Goal: Task Accomplishment & Management: Manage account settings

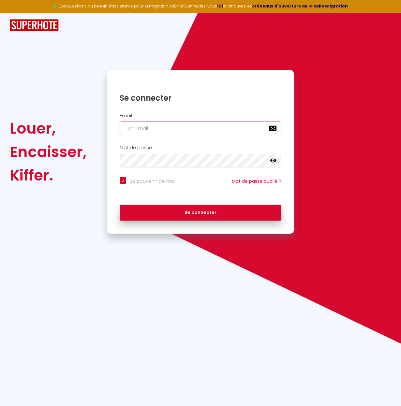
type input "[EMAIL_ADDRESS][DOMAIN_NAME]"
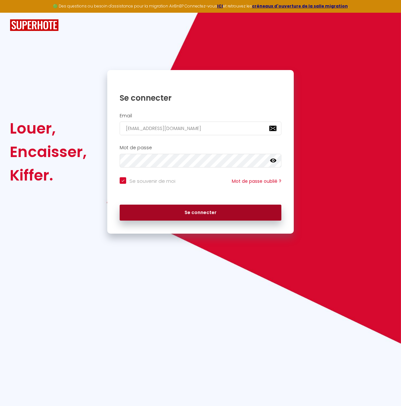
click at [210, 211] on button "Se connecter" at bounding box center [201, 213] width 162 height 16
checkbox input "true"
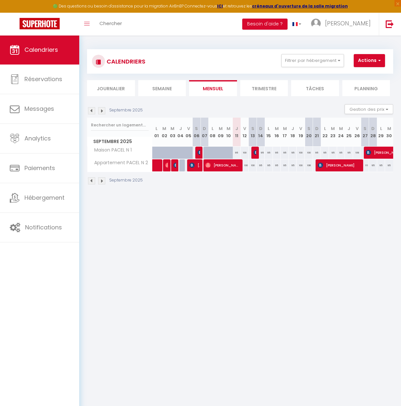
click at [265, 91] on li "Trimestre" at bounding box center [264, 88] width 48 height 16
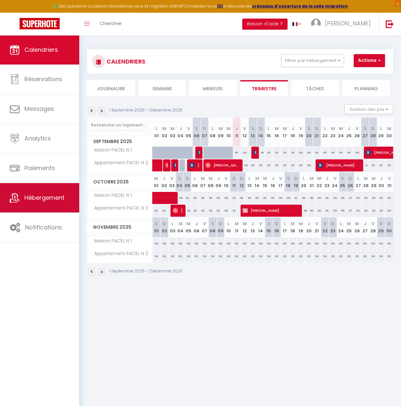
click at [50, 195] on span "Hébergement" at bounding box center [44, 198] width 40 height 8
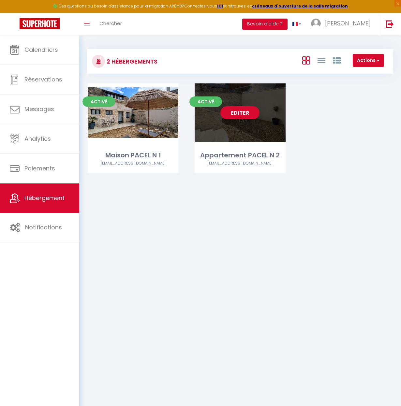
click at [251, 116] on link "Editer" at bounding box center [240, 112] width 39 height 13
select select "3"
select select "2"
select select "1"
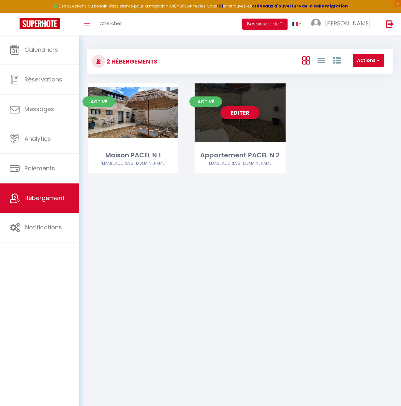
select select
select select "28"
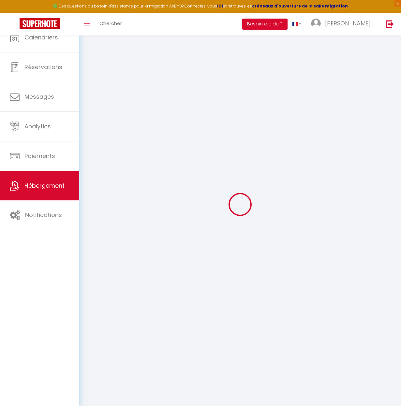
select select
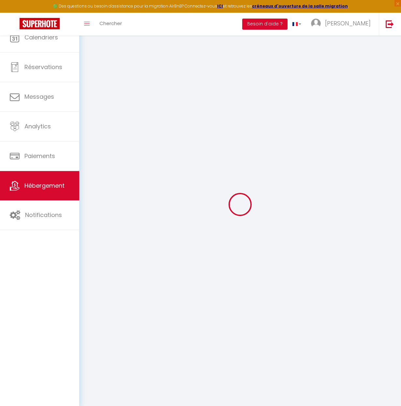
select select
checkbox input "false"
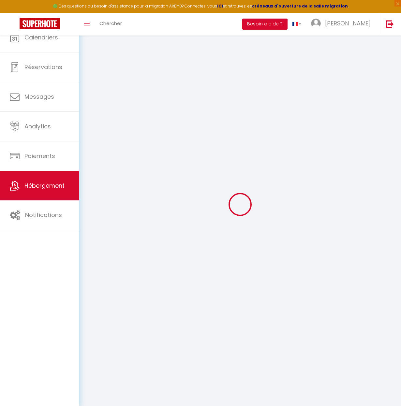
select select
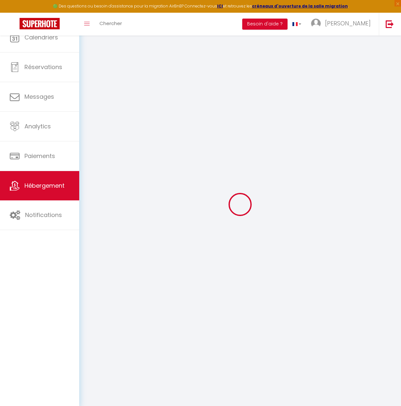
select select
checkbox input "false"
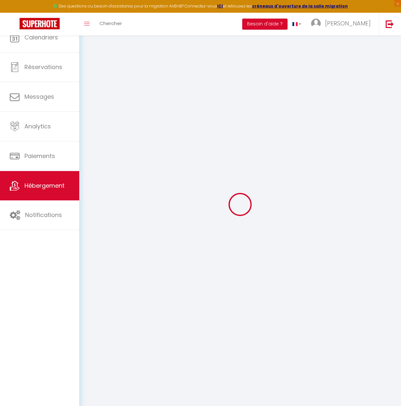
checkbox input "false"
select select
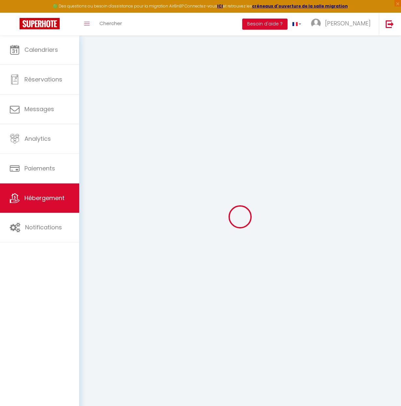
select select
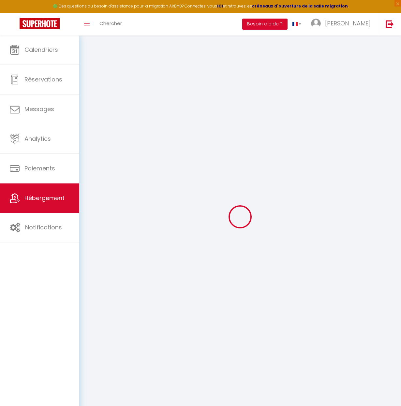
select select
checkbox input "false"
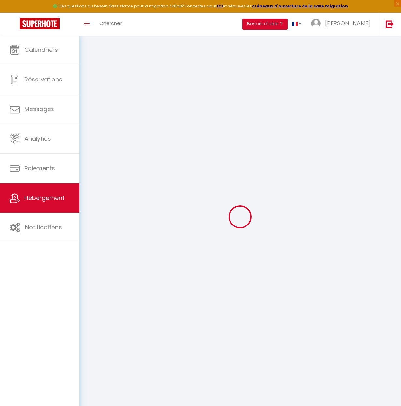
select select
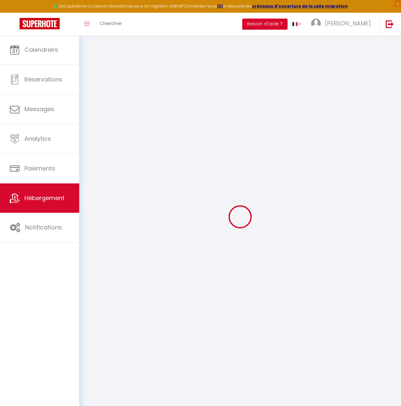
select select
checkbox input "false"
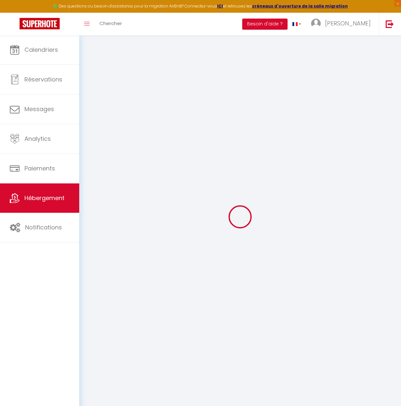
checkbox input "false"
select select
type input "Appartement PACEL N 2"
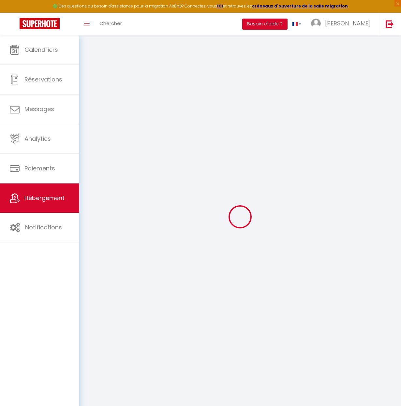
type input "[PERSON_NAME]"
select select "2"
type input "87"
select select
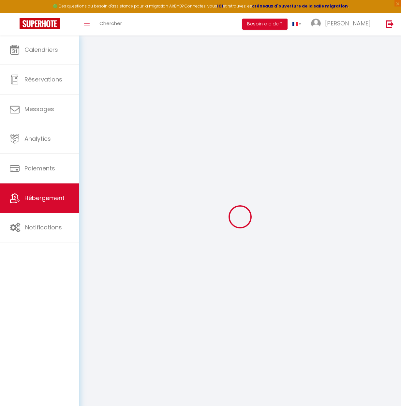
select select
type input "24 Rue de Pacel"
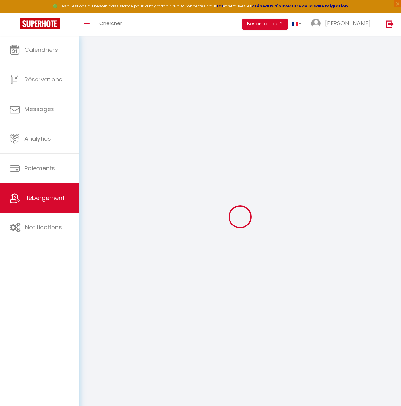
type input "27120"
type input "Pacy-sur-Eure"
type input "[EMAIL_ADDRESS][DOMAIN_NAME]"
select select
checkbox input "false"
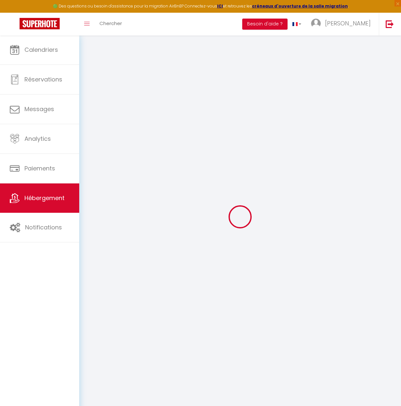
checkbox input "false"
type input "0"
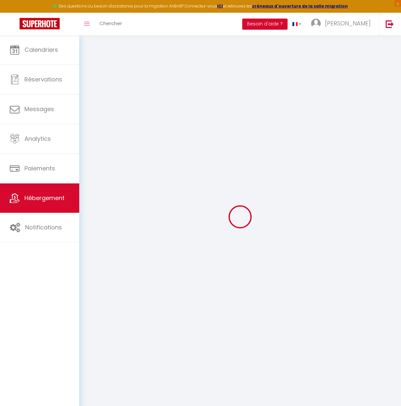
type input "0"
select select
checkbox input "false"
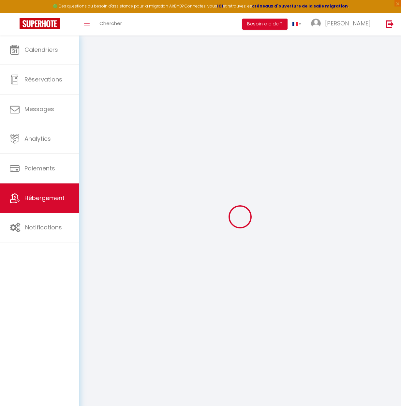
checkbox input "false"
select select
checkbox input "false"
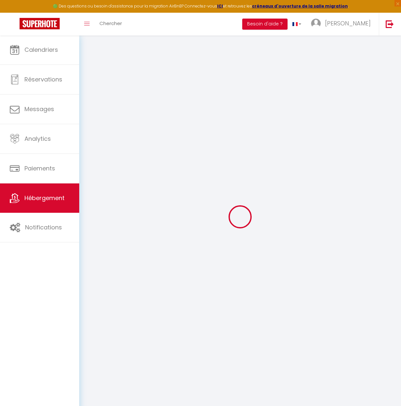
checkbox input "false"
select select "15:00"
select select
select select "12:00"
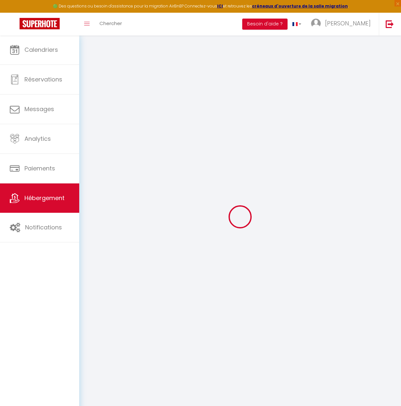
select select "30"
select select "120"
select select "19:00"
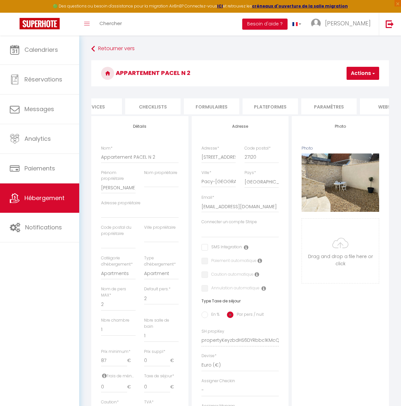
scroll to position [0, 201]
click at [279, 103] on li "Plateformes" at bounding box center [269, 107] width 55 height 16
select select
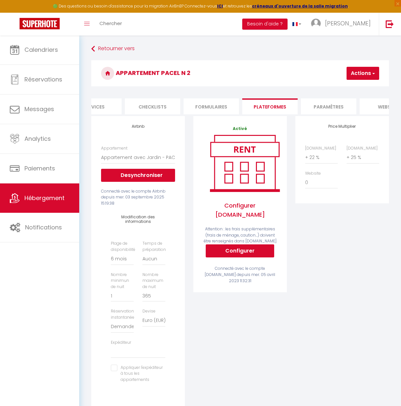
scroll to position [1, 0]
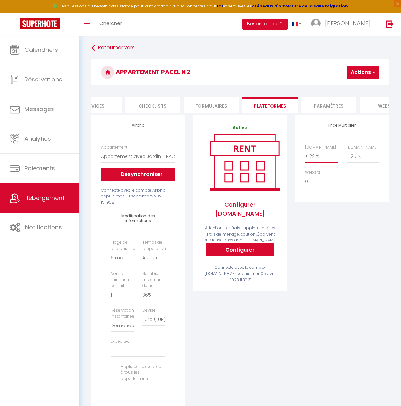
select select "+ 20 %"
select select
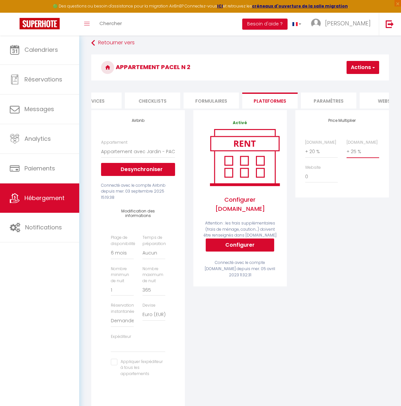
scroll to position [6, 0]
select select "+ 20 %"
select select
select select "+ 25 %"
select select
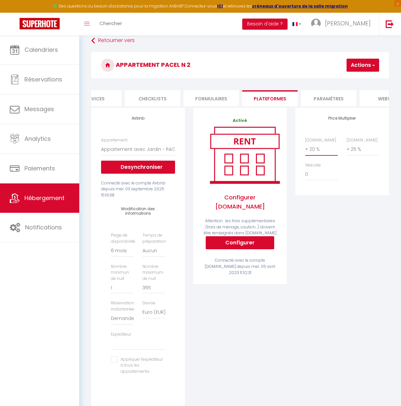
scroll to position [9, 0]
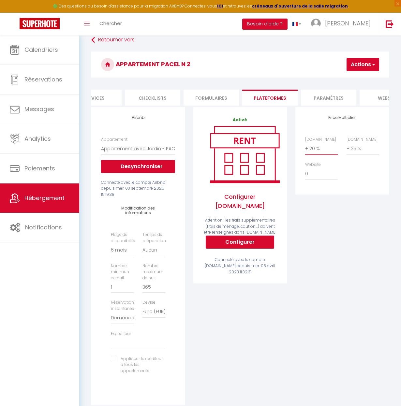
select select "+ 22 %"
select select
click at [365, 67] on button "Actions" at bounding box center [363, 64] width 33 height 13
click at [351, 220] on div "Price Multiplier Airbnb.com 0 + 1 % + 2 % + 3 % + 4 % + 5 % + 6 % + 7 %" at bounding box center [342, 260] width 102 height 307
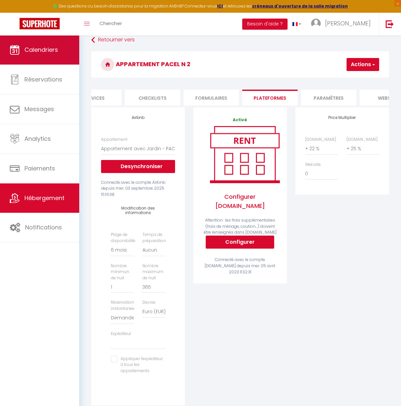
click at [48, 45] on link "Calendriers" at bounding box center [39, 49] width 79 height 29
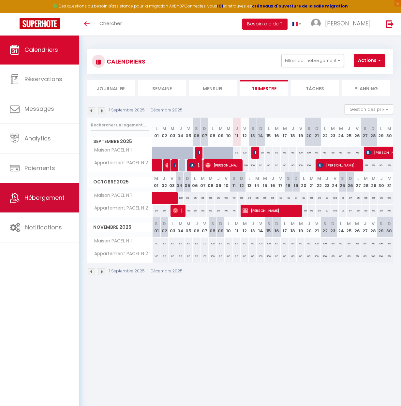
click at [53, 201] on span "Hébergement" at bounding box center [44, 198] width 40 height 8
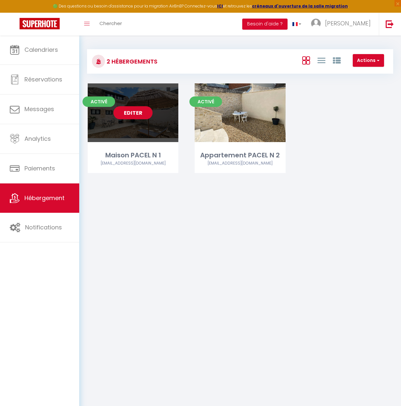
click at [132, 114] on link "Editer" at bounding box center [133, 112] width 39 height 13
select select "3"
select select "2"
select select "1"
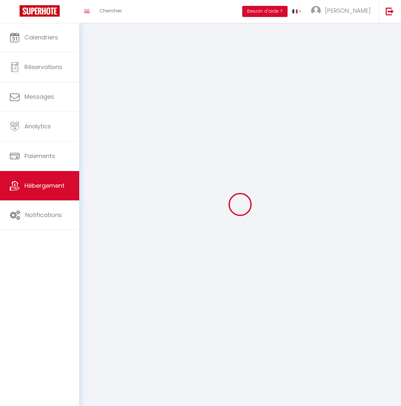
select select
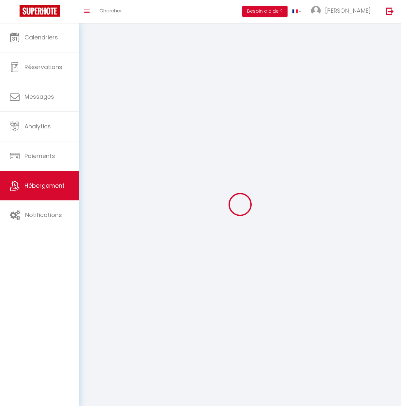
checkbox input "false"
select select
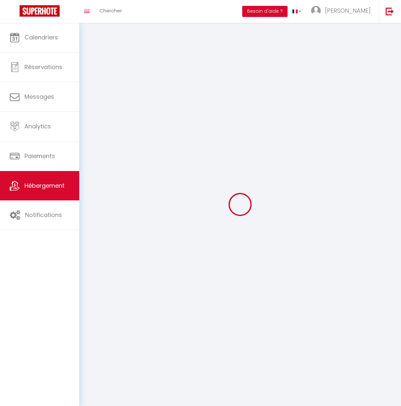
select select
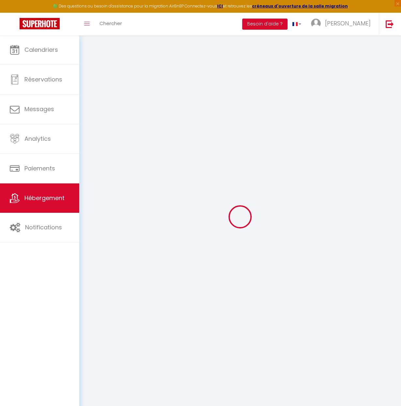
select select "+ 22 %"
select select "+ 25 %"
select select "2611-749246761761269780"
select select
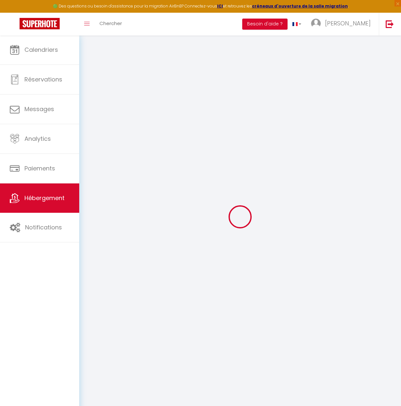
checkbox input "false"
select select "365"
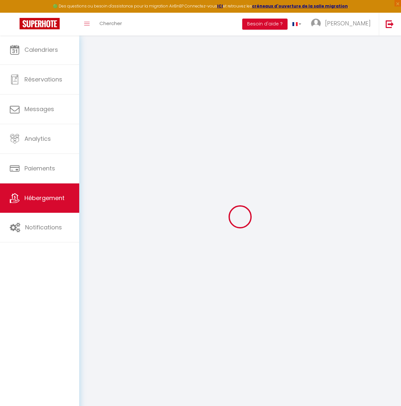
select select "well_reviewed_guests"
select select "EUR"
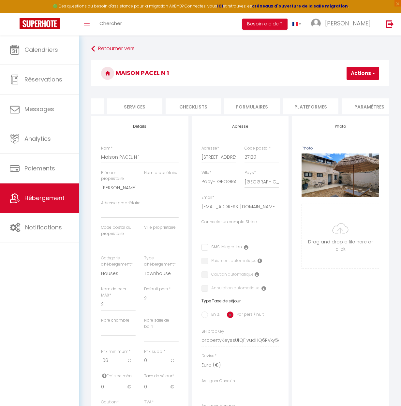
scroll to position [0, 159]
click at [327, 104] on li "Plateformes" at bounding box center [311, 107] width 55 height 16
select select
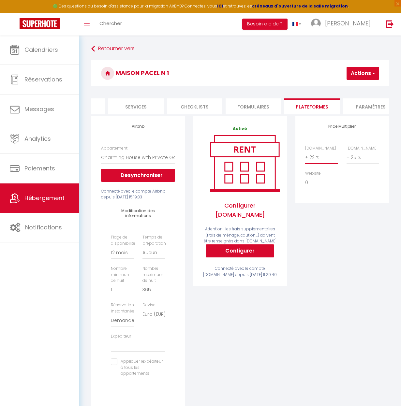
select select "+ 20 %"
select select
select select "+ 20 %"
select select
click at [364, 79] on button "Actions" at bounding box center [363, 73] width 33 height 13
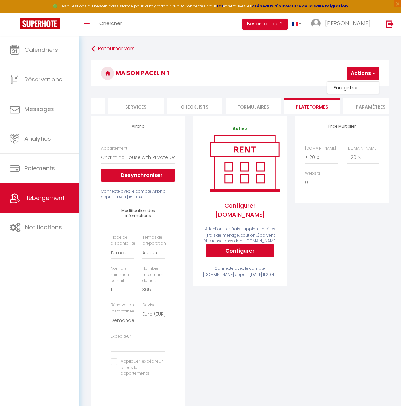
click at [351, 88] on link "Enregistrer" at bounding box center [354, 88] width 52 height 8
select select "365"
select select "well_reviewed_guests"
select select "EUR"
select select
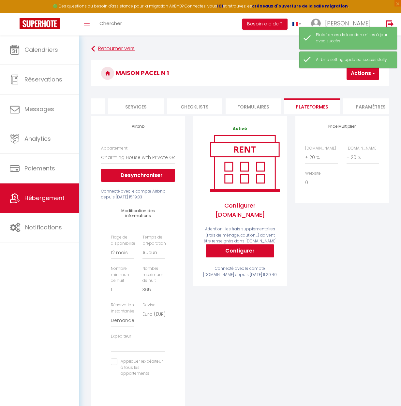
click at [102, 52] on link "Retourner vers" at bounding box center [240, 49] width 298 height 12
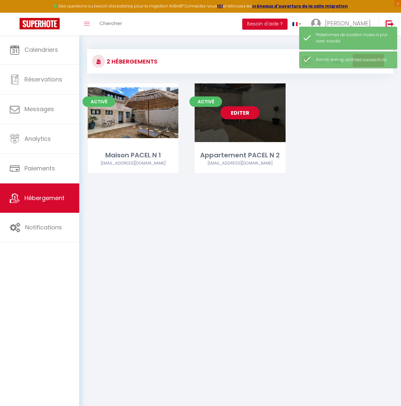
click at [253, 118] on link "Editer" at bounding box center [240, 112] width 39 height 13
select select "3"
select select "2"
select select "1"
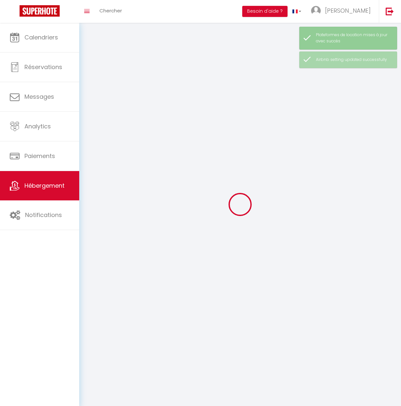
select select
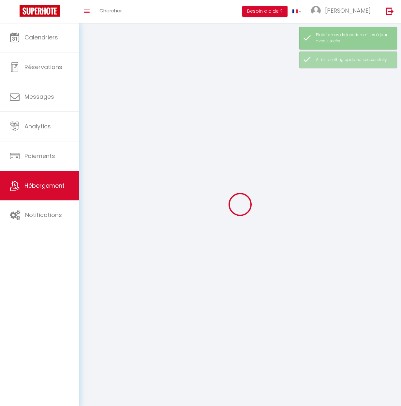
select select
checkbox input "false"
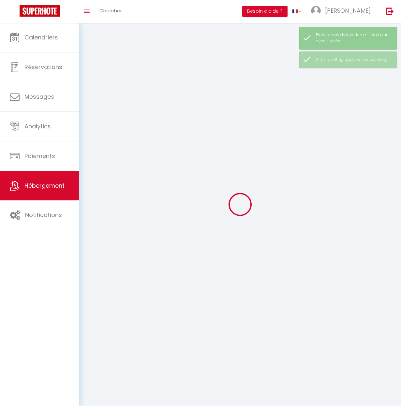
checkbox input "false"
select select
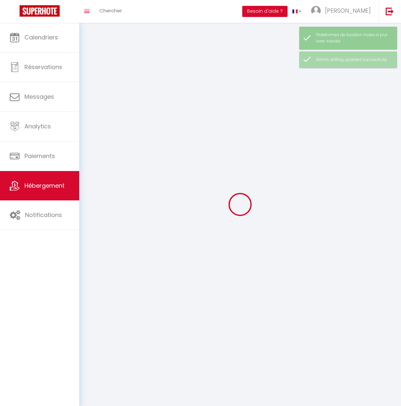
select select
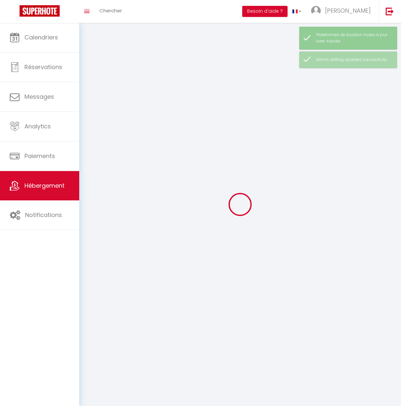
checkbox input "false"
select select
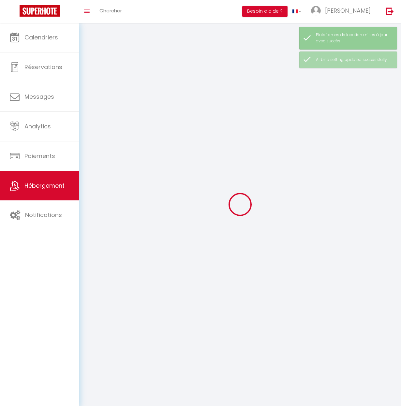
select select
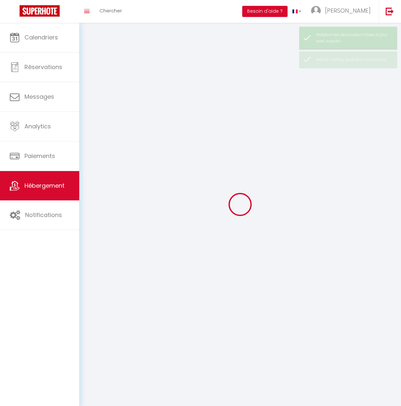
select select
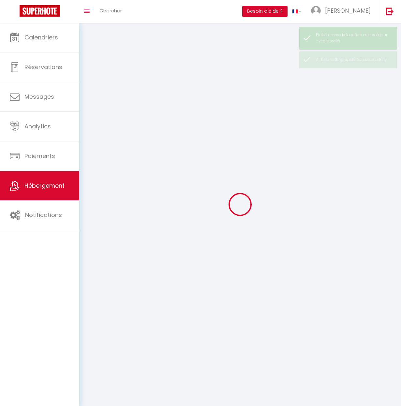
select select
checkbox input "false"
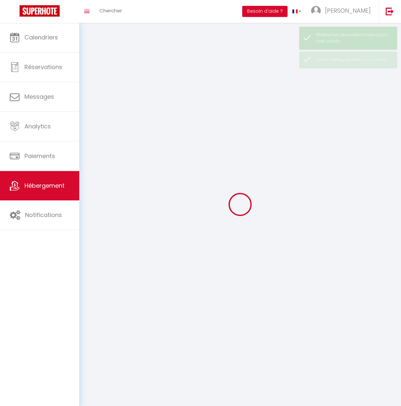
select select
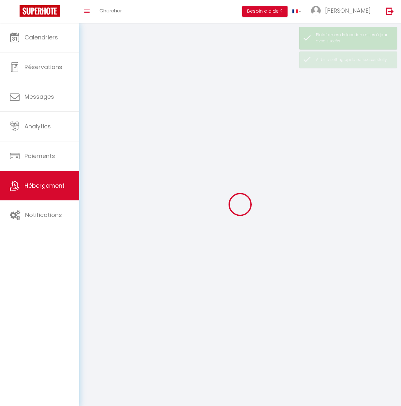
select select
checkbox input "false"
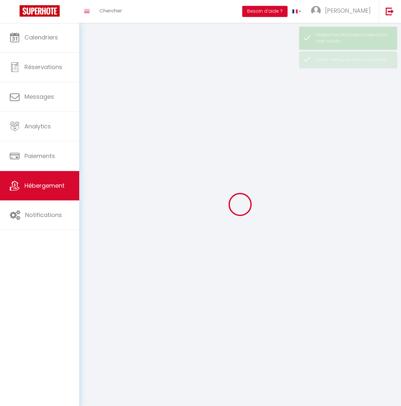
checkbox input "false"
select select
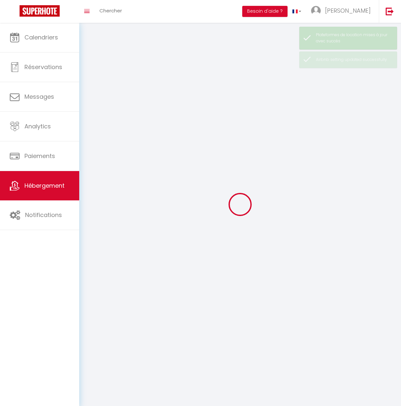
select select
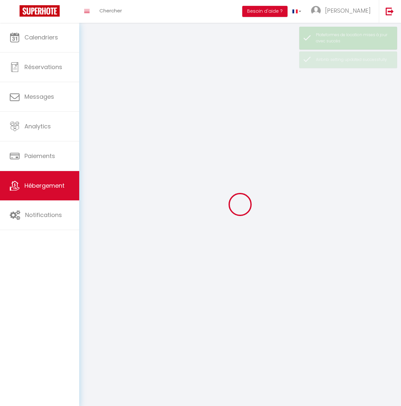
checkbox input "false"
select select
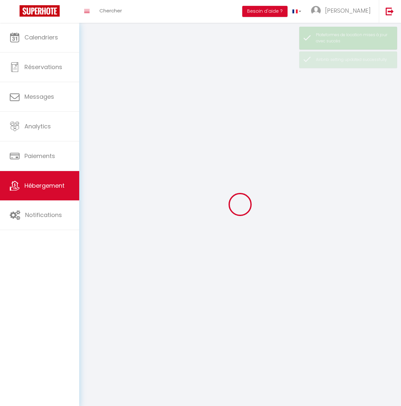
select select
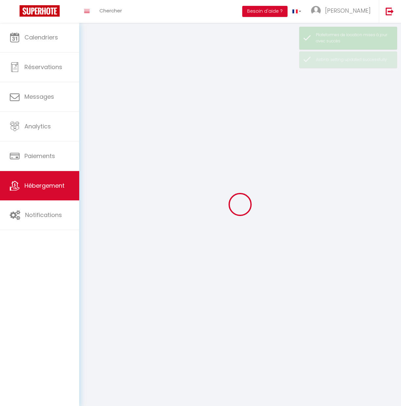
select select
checkbox input "false"
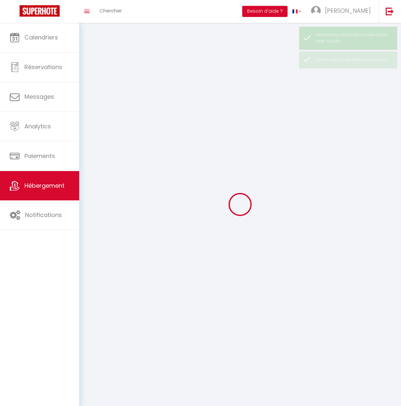
checkbox input "false"
select select
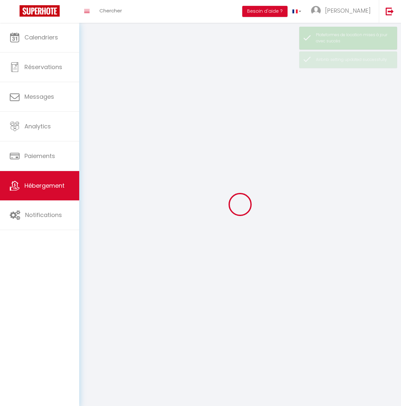
select select
checkbox input "false"
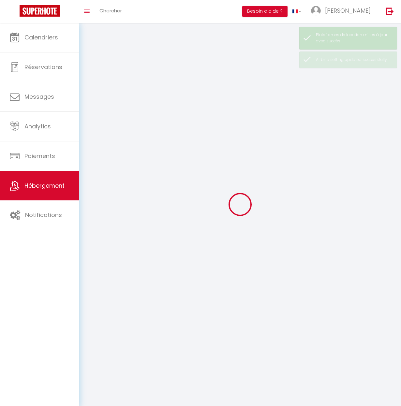
checkbox input "false"
select select
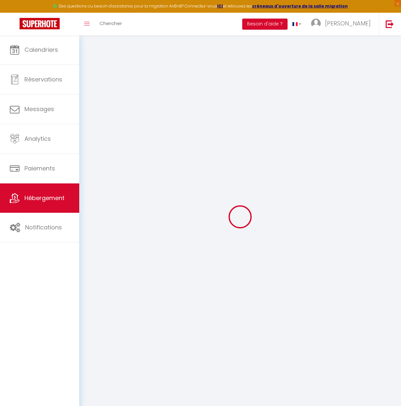
select select "2611-841750069069789331"
select select "+ 22 %"
select select "+ 25 %"
select select
checkbox input "false"
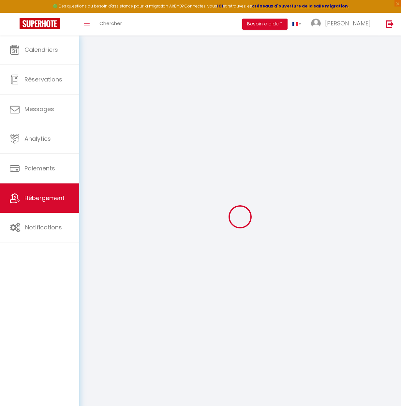
checkbox input "false"
select select "15:00"
select select
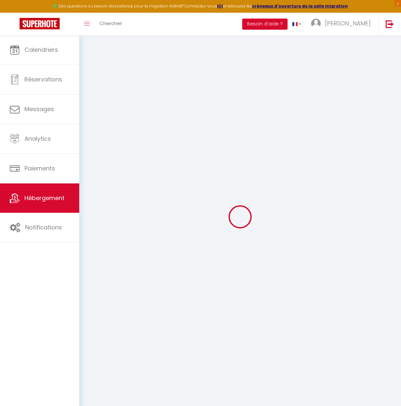
select select "12:00"
select select "30"
select select "120"
select select "19:00"
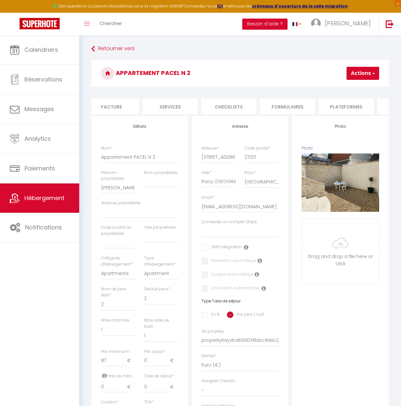
scroll to position [0, 127]
click at [342, 106] on li "Plateformes" at bounding box center [344, 107] width 55 height 16
select select
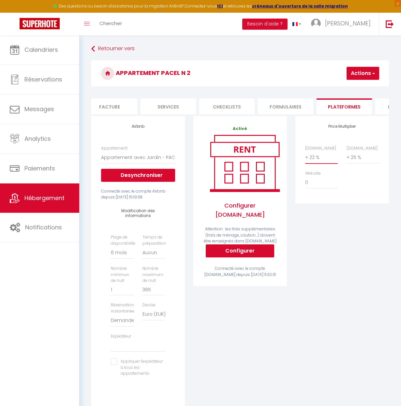
select select "+ 20 %"
select select
select select "+ 20 %"
select select
click at [357, 73] on button "Actions" at bounding box center [363, 73] width 33 height 13
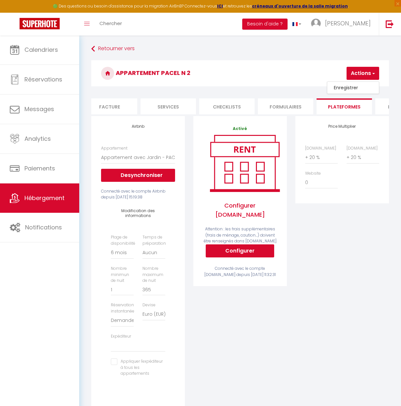
click at [366, 89] on link "Enregistrer" at bounding box center [354, 88] width 52 height 8
select select "180"
select select "well_reviewed_guests"
select select "EUR"
select select
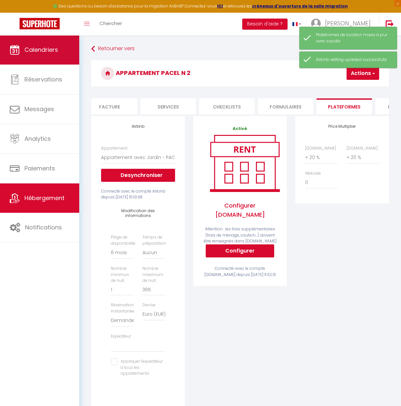
click at [59, 56] on link "Calendriers" at bounding box center [39, 49] width 79 height 29
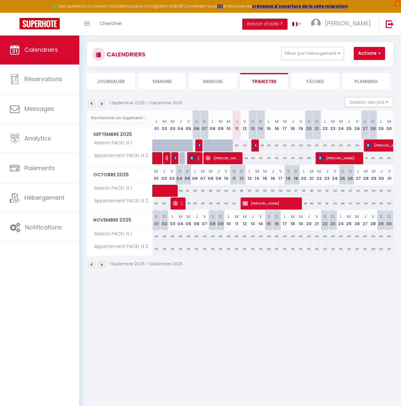
scroll to position [8, 0]
